Goal: Task Accomplishment & Management: Manage account settings

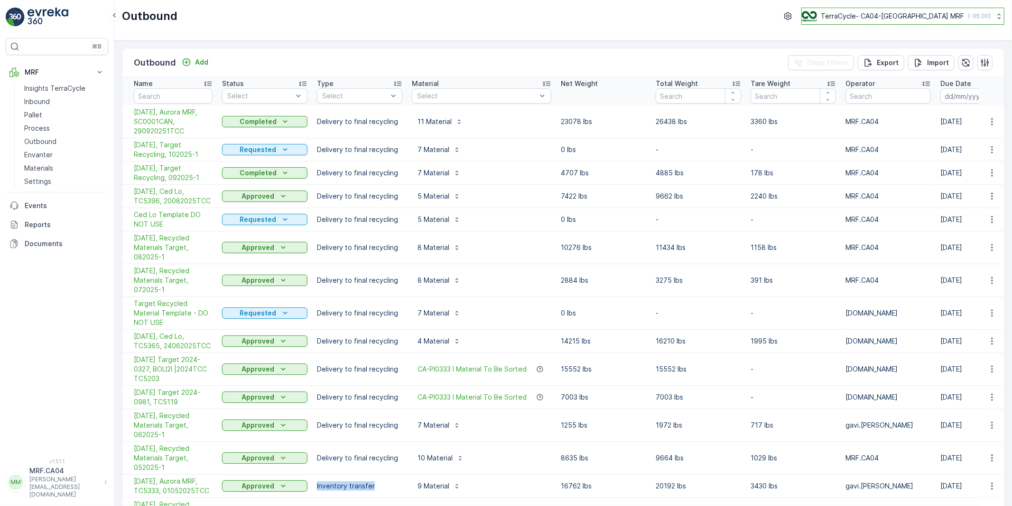
click at [948, 17] on p "TerraCycle- CA04-Canada MRF" at bounding box center [892, 15] width 143 height 9
click at [38, 489] on p "monika.tuur@terracycle.com" at bounding box center [64, 486] width 70 height 23
click at [38, 468] on span "Log Out" at bounding box center [36, 465] width 26 height 9
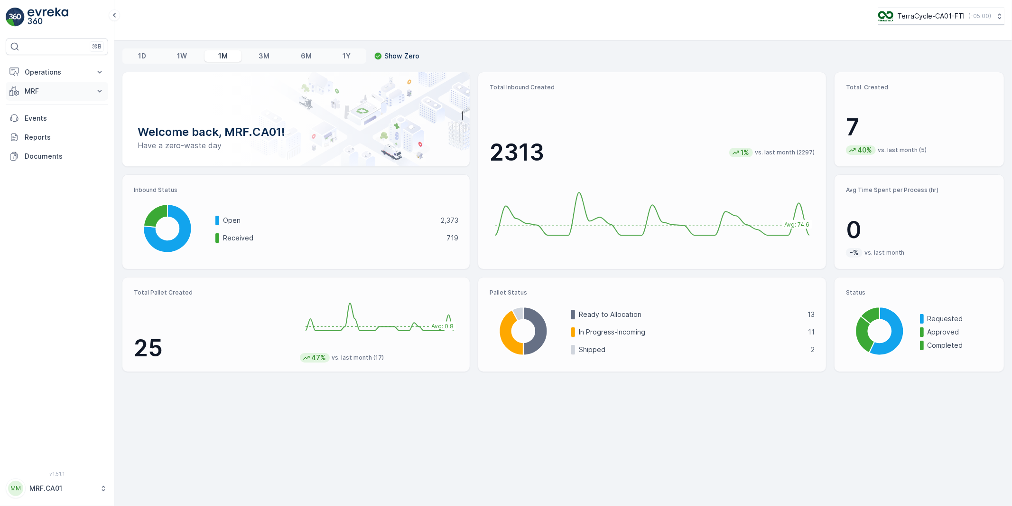
click at [32, 94] on p "MRF" at bounding box center [57, 90] width 65 height 9
click at [41, 159] on p "Outbound" at bounding box center [40, 160] width 32 height 9
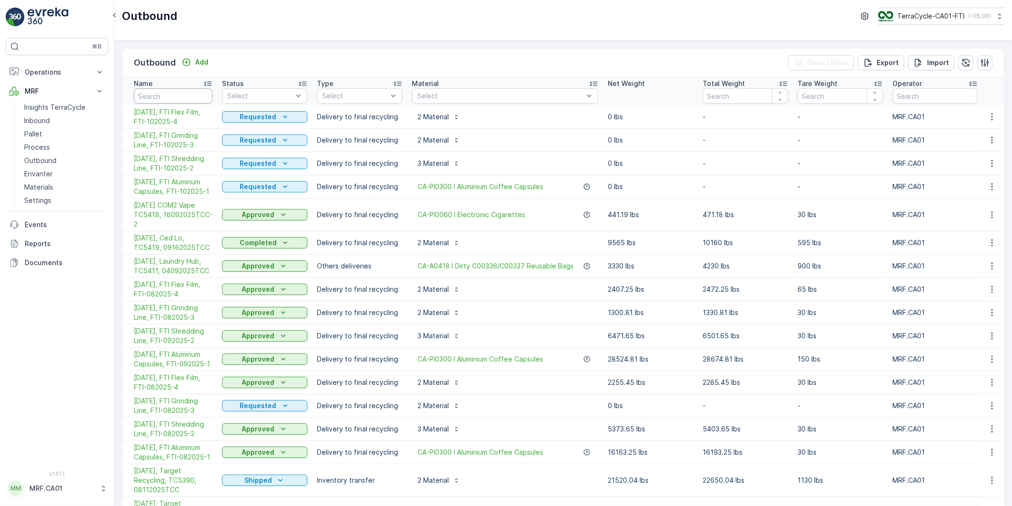
click at [176, 96] on input "text" at bounding box center [173, 95] width 79 height 15
type input "target"
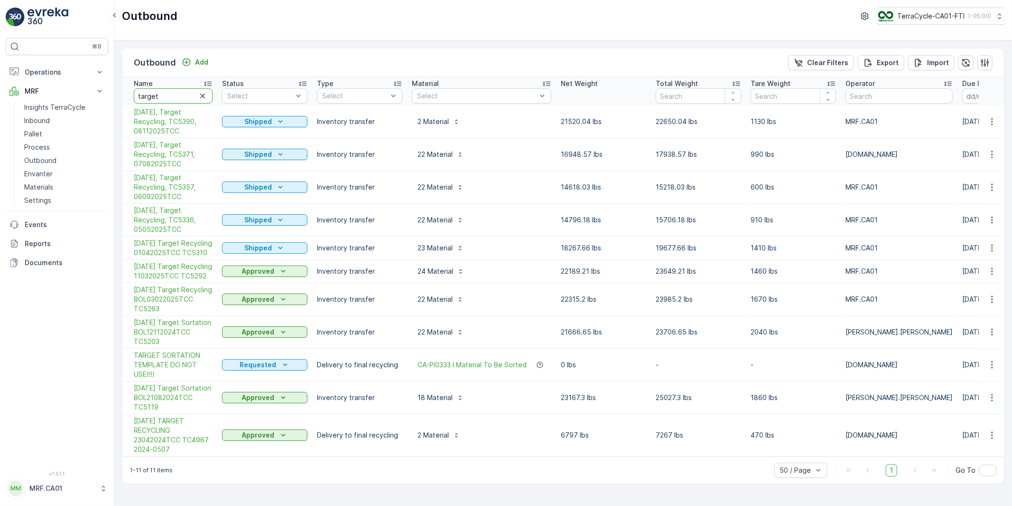
click at [176, 96] on input "target" at bounding box center [173, 95] width 79 height 15
drag, startPoint x: 176, startPoint y: 96, endPoint x: 131, endPoint y: 100, distance: 44.8
click at [131, 100] on th "Name target" at bounding box center [169, 91] width 95 height 28
type input "template"
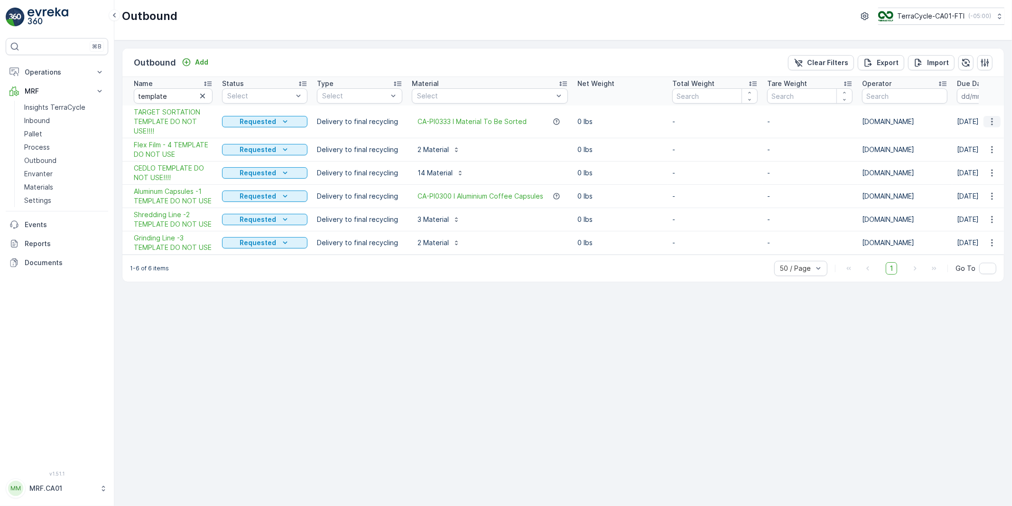
click at [993, 122] on icon "button" at bounding box center [992, 121] width 9 height 9
click at [961, 161] on span "Duplicate Outbound" at bounding box center [973, 162] width 65 height 9
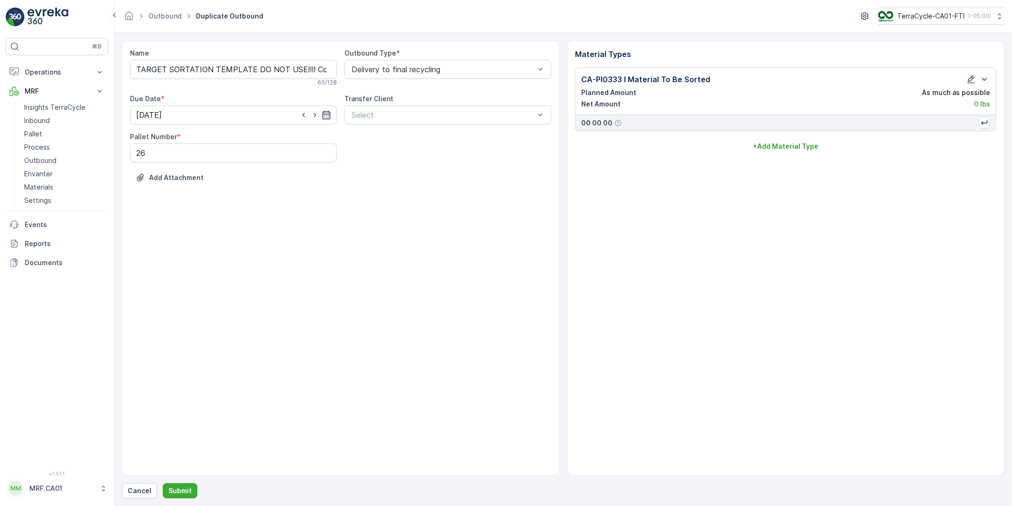
click at [328, 116] on icon "button" at bounding box center [326, 114] width 9 height 9
click at [233, 141] on p "Today" at bounding box center [238, 137] width 22 height 9
click at [183, 193] on div "7" at bounding box center [180, 194] width 15 height 15
type input "07.10.2025"
click at [293, 228] on div "Name TARGET SORTATION TEMPLATE DO NOT USE!!!! Copy #1759836973609 60 / 128 Outb…" at bounding box center [341, 257] width 438 height 435
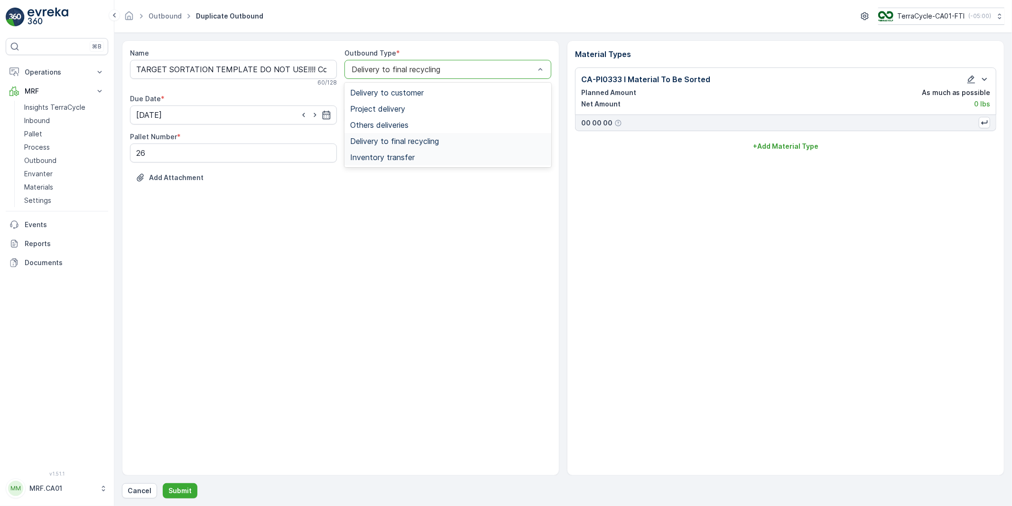
click at [385, 159] on span "Inventory transfer" at bounding box center [382, 157] width 65 height 9
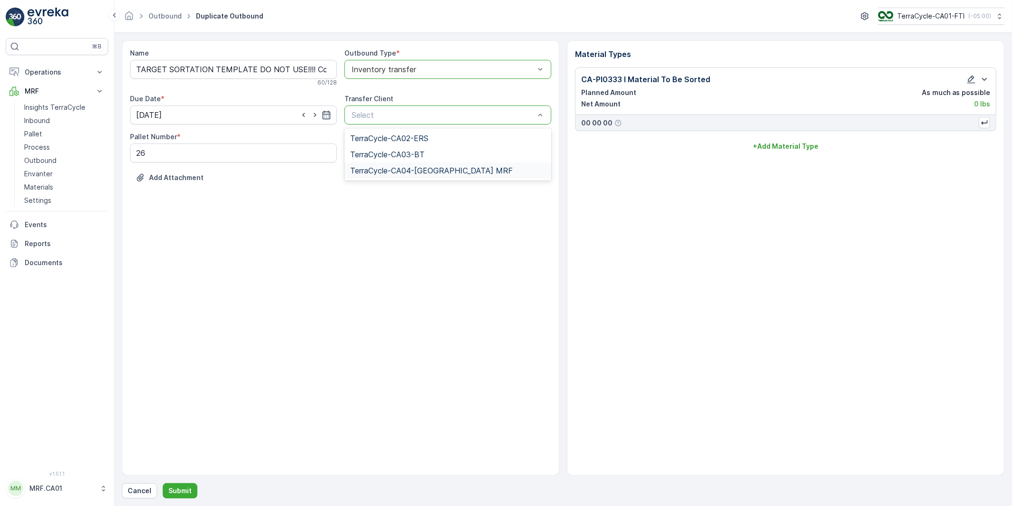
click at [393, 171] on span "TerraCycle-CA04-Canada MRF" at bounding box center [431, 170] width 163 height 9
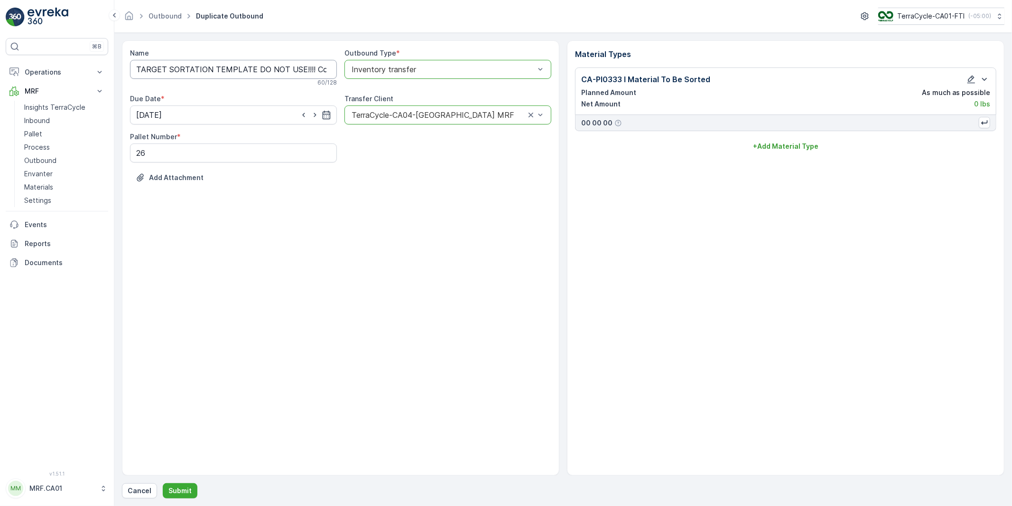
click at [178, 72] on input "TARGET SORTATION TEMPLATE DO NOT USE!!!! Copy #1759836973609" at bounding box center [233, 69] width 207 height 19
paste input "SC0003CAN"
click at [135, 69] on input "SC0003CAN" at bounding box center [233, 69] width 207 height 19
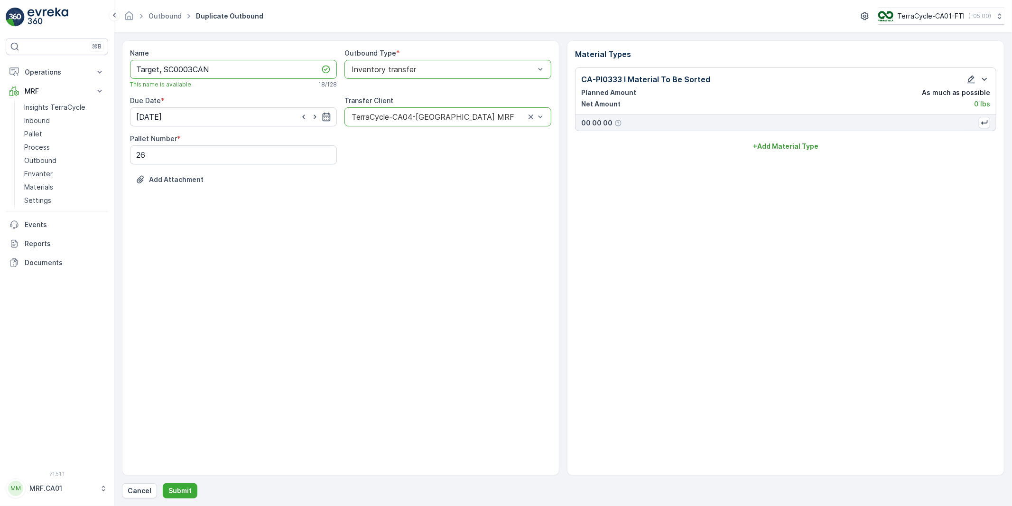
click at [244, 73] on input "Target, SC0003CAN" at bounding box center [233, 69] width 207 height 19
click at [231, 70] on input "Target, SC0003CAN," at bounding box center [233, 69] width 207 height 19
paste input "011020251TCC"
type input "Target, SC0003CAN, 011020251TCC"
click at [184, 491] on p "Submit" at bounding box center [180, 490] width 23 height 9
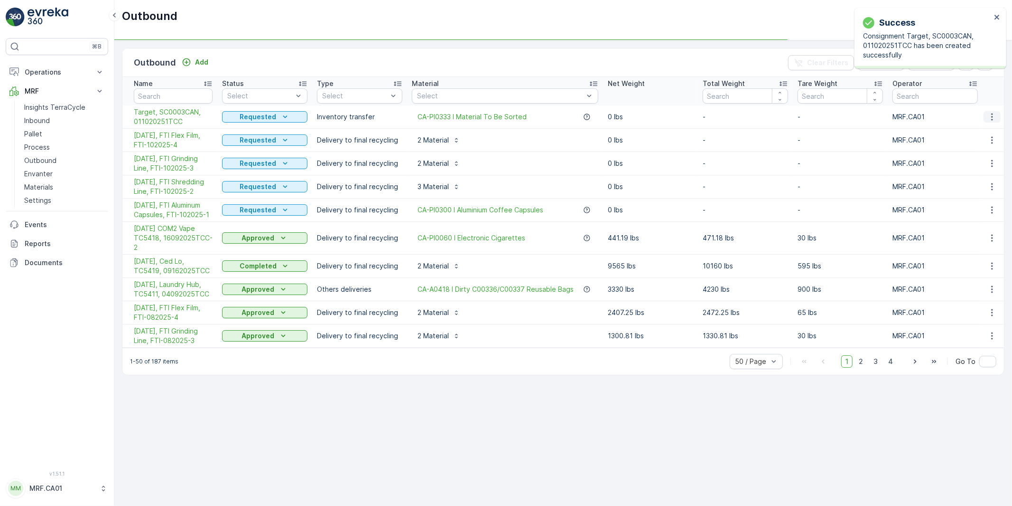
click at [993, 117] on icon "button" at bounding box center [992, 116] width 9 height 9
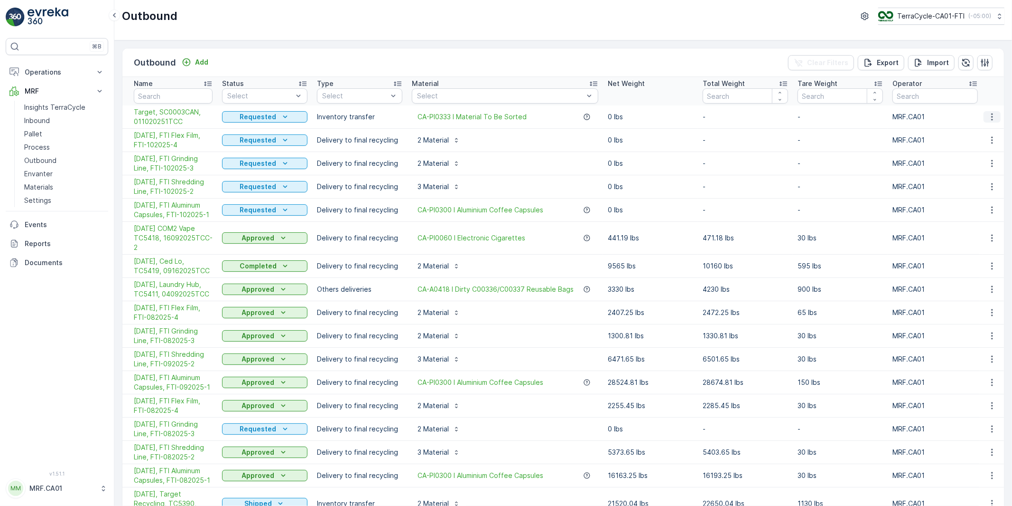
click at [989, 115] on icon "button" at bounding box center [992, 116] width 9 height 9
click at [947, 145] on span "Edit Outbound" at bounding box center [964, 144] width 47 height 9
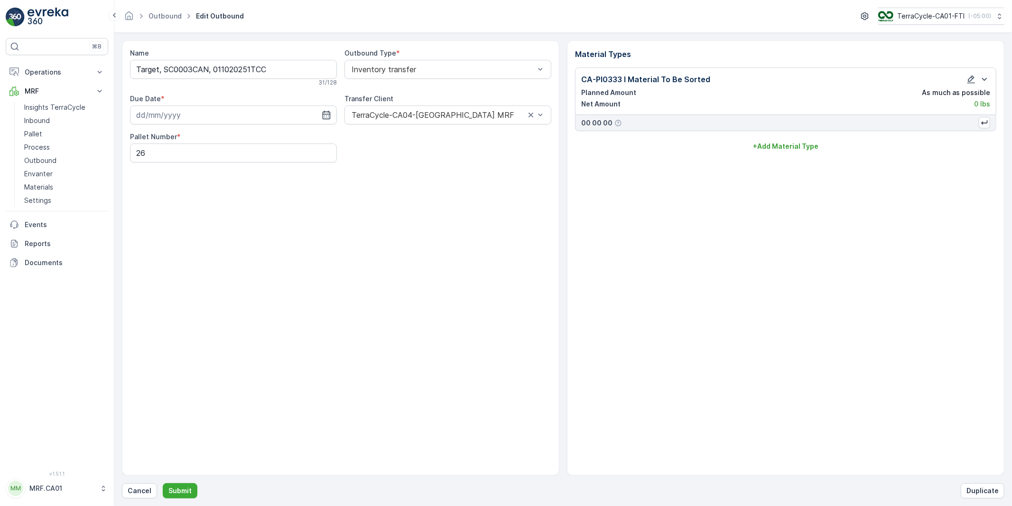
type input "07.10.2025"
click at [138, 68] on input "Target, SC0003CAN, 011020251TCC" at bounding box center [233, 69] width 207 height 19
type input "10/07/2025, Target, SC0003CAN, 011020251TCC"
click at [178, 492] on p "Submit" at bounding box center [180, 490] width 23 height 9
